Goal: Task Accomplishment & Management: Manage account settings

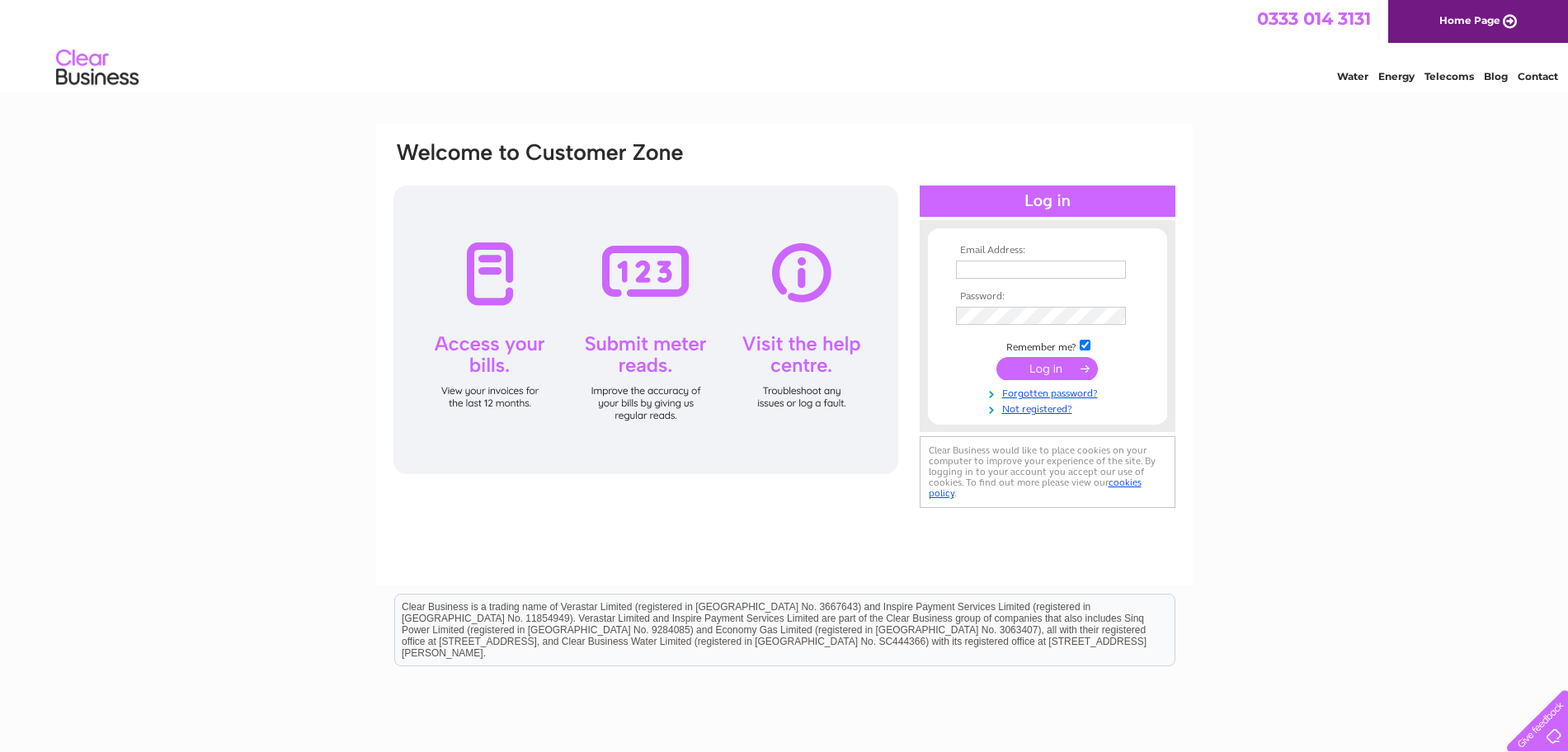
type input "[EMAIL_ADDRESS][DOMAIN_NAME]"
click at [1056, 370] on input "submit" at bounding box center [1047, 368] width 102 height 23
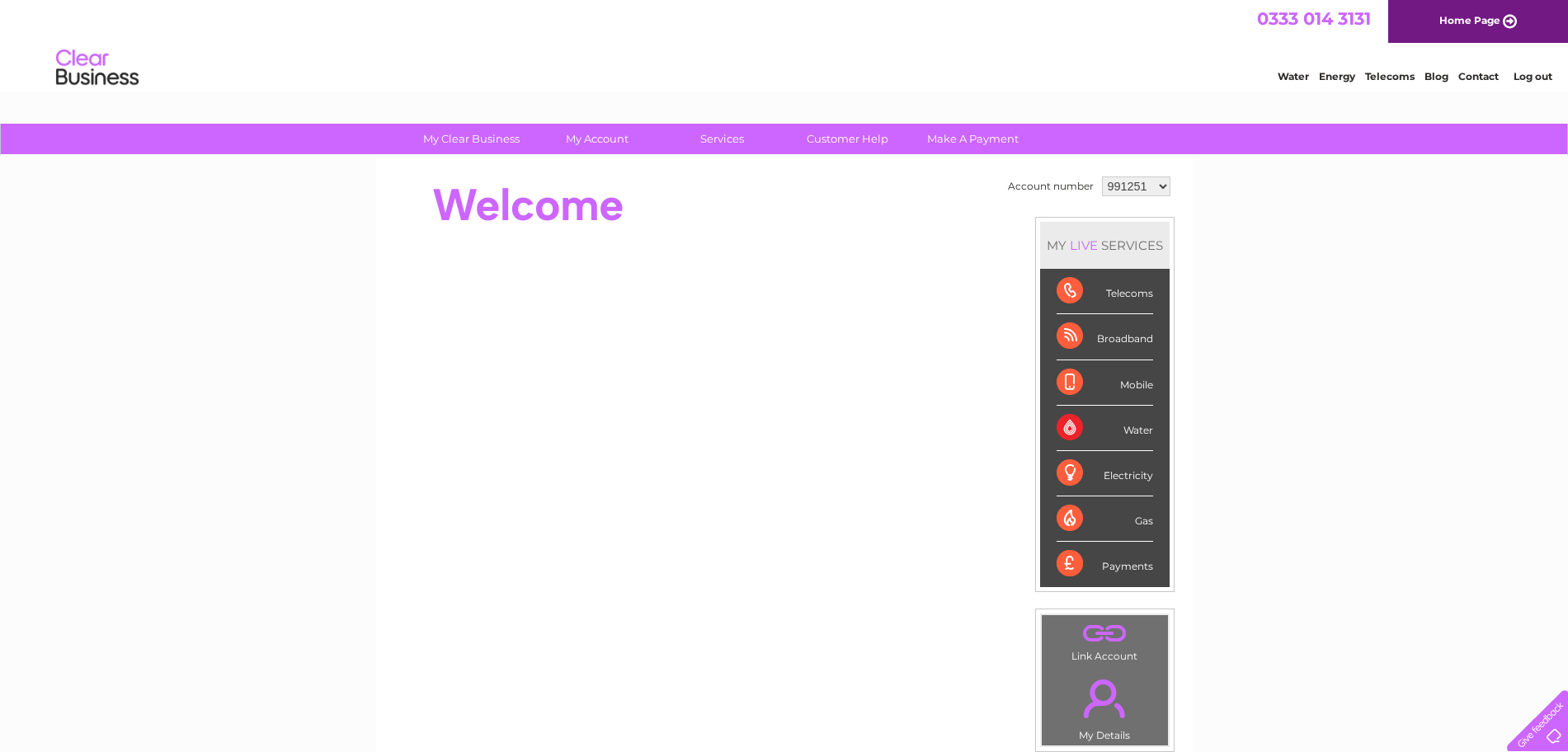
click at [1160, 189] on select "991251 991255 991256 991259 991261 991264 991265 991267 994684 995465 995467 11…" at bounding box center [1136, 186] width 68 height 20
select select "1140932"
click at [1102, 177] on select "991251 991255 991256 991259 991261 991264 991265 991267 994684 995465 995467 11…" at bounding box center [1136, 186] width 68 height 20
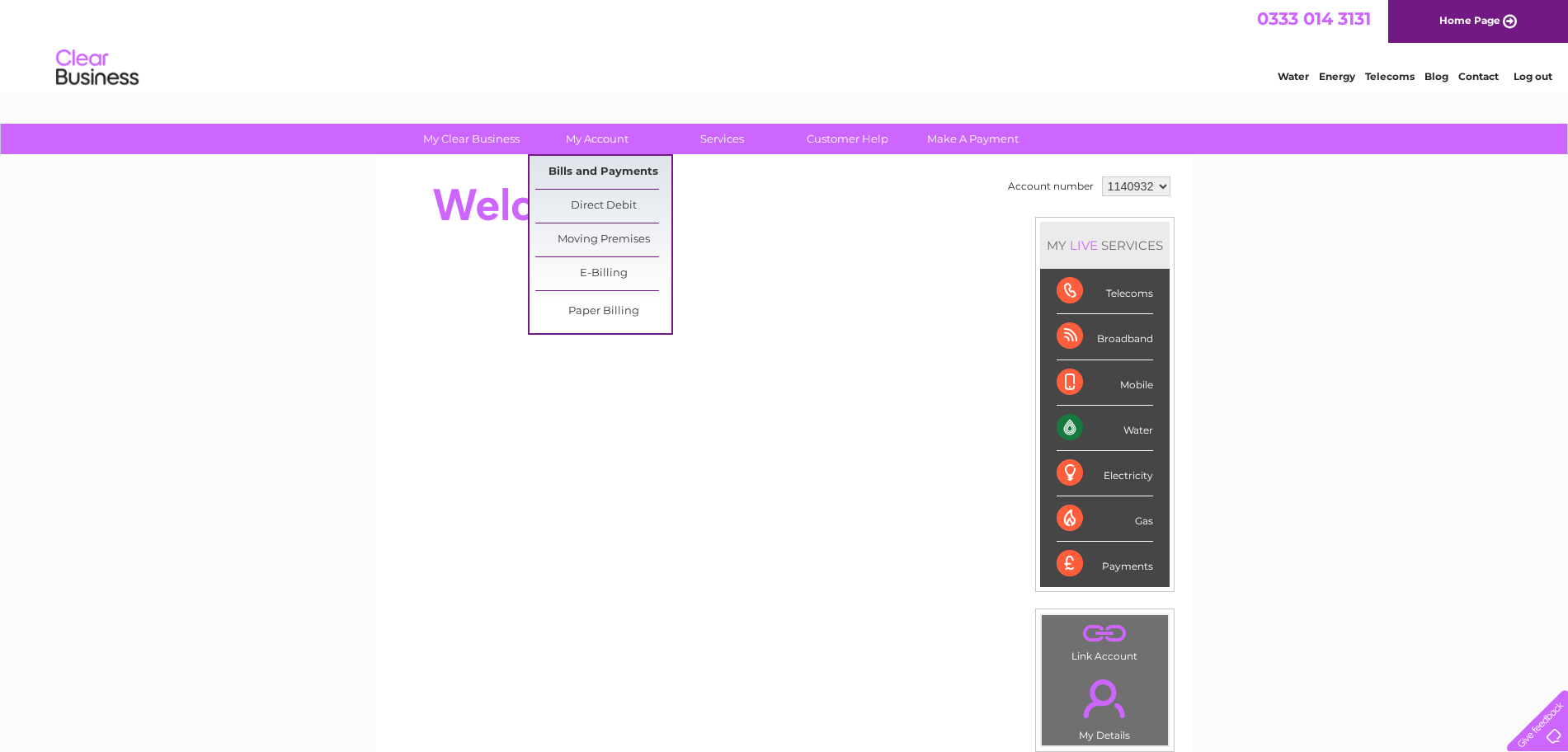
click at [620, 169] on link "Bills and Payments" at bounding box center [603, 172] width 136 height 33
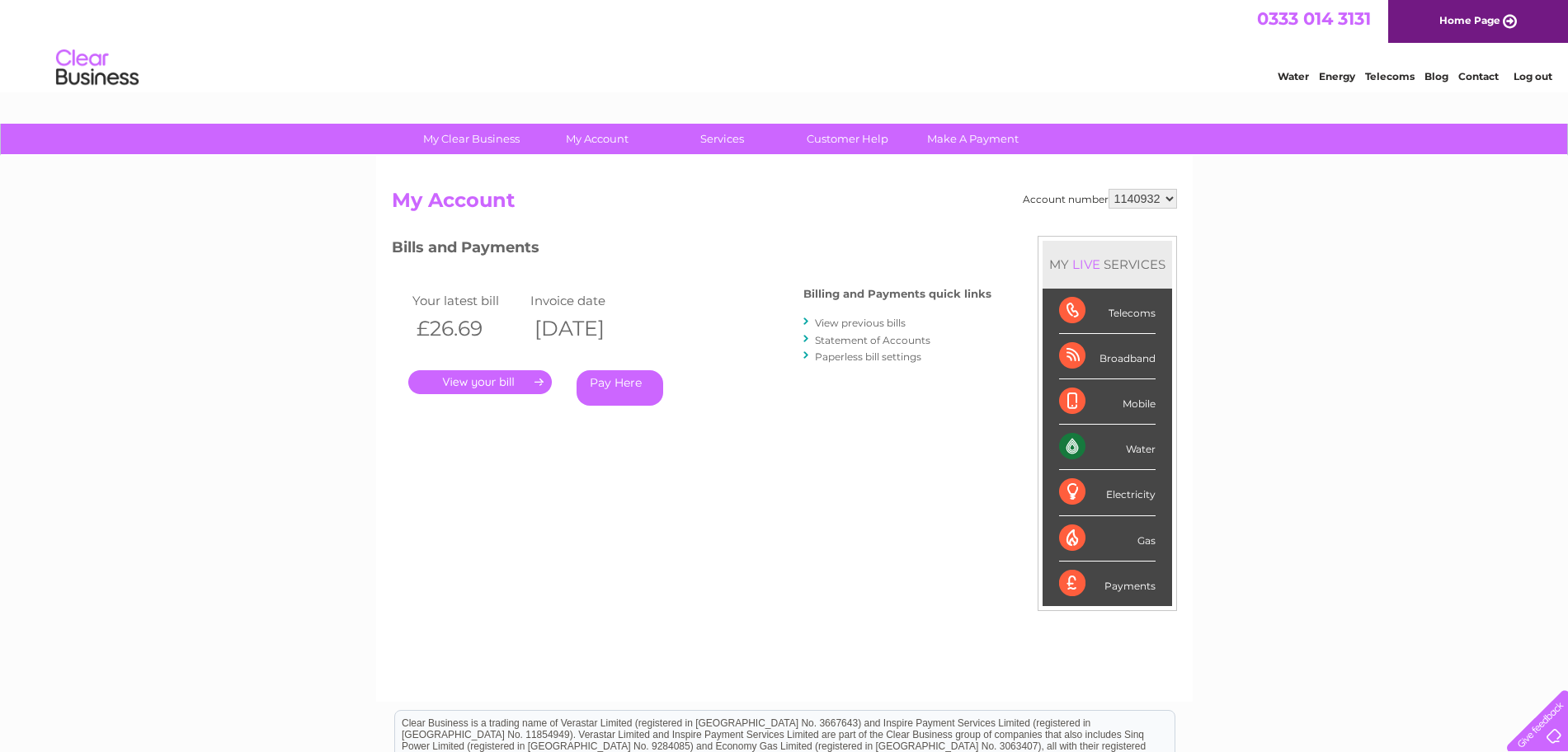
click at [513, 381] on link "." at bounding box center [480, 382] width 143 height 24
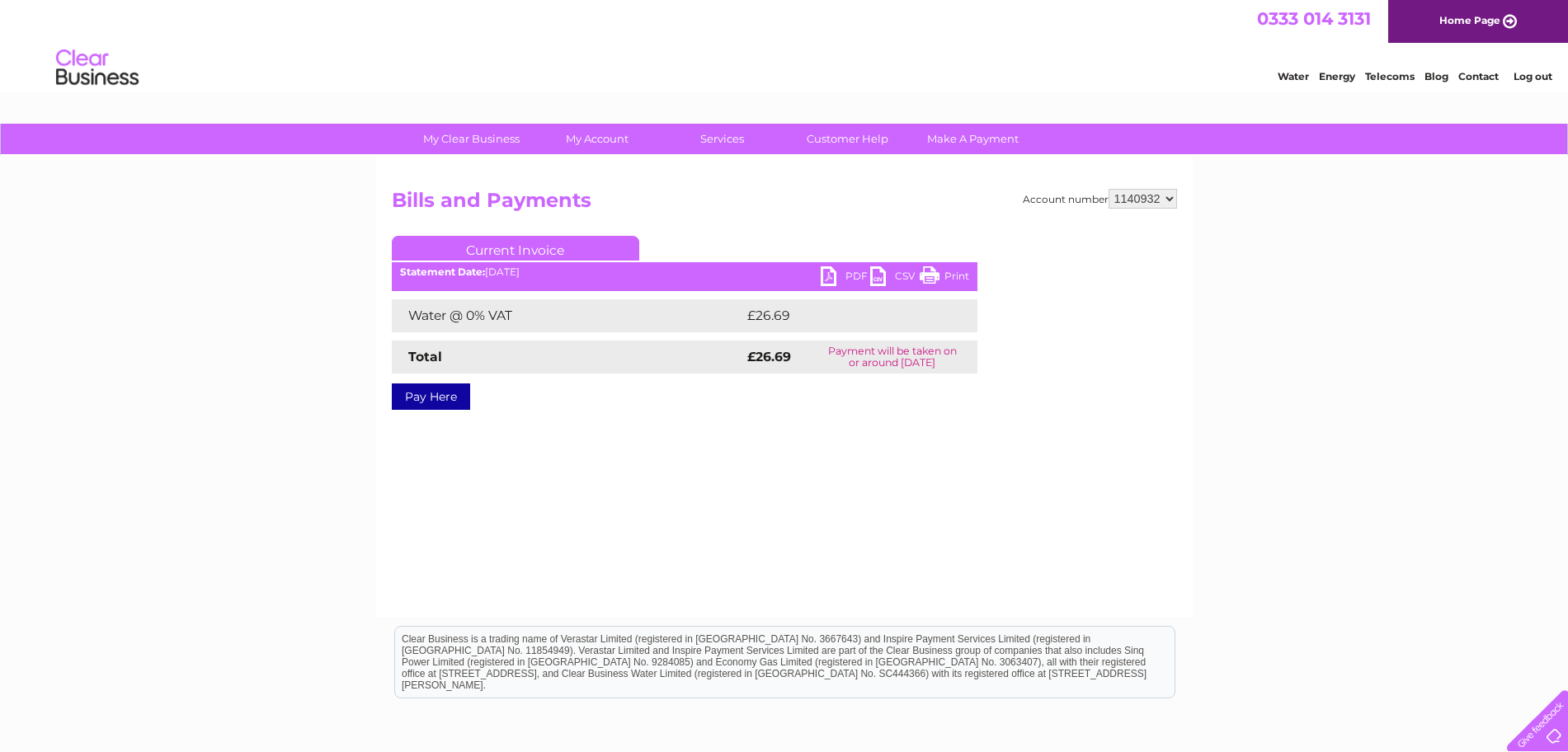
click at [827, 276] on link "PDF" at bounding box center [845, 278] width 50 height 24
